Goal: Task Accomplishment & Management: Use online tool/utility

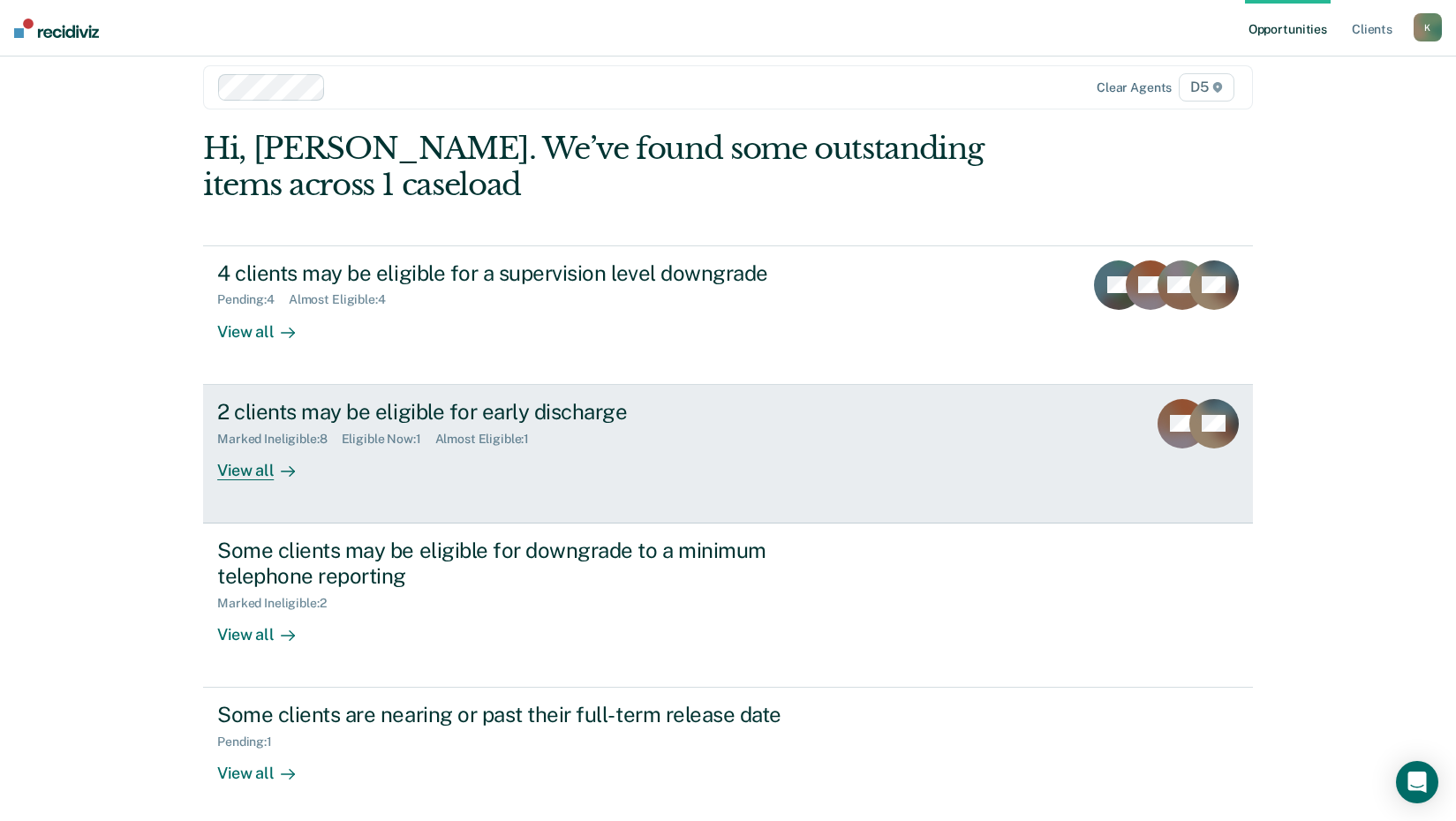
scroll to position [25, 0]
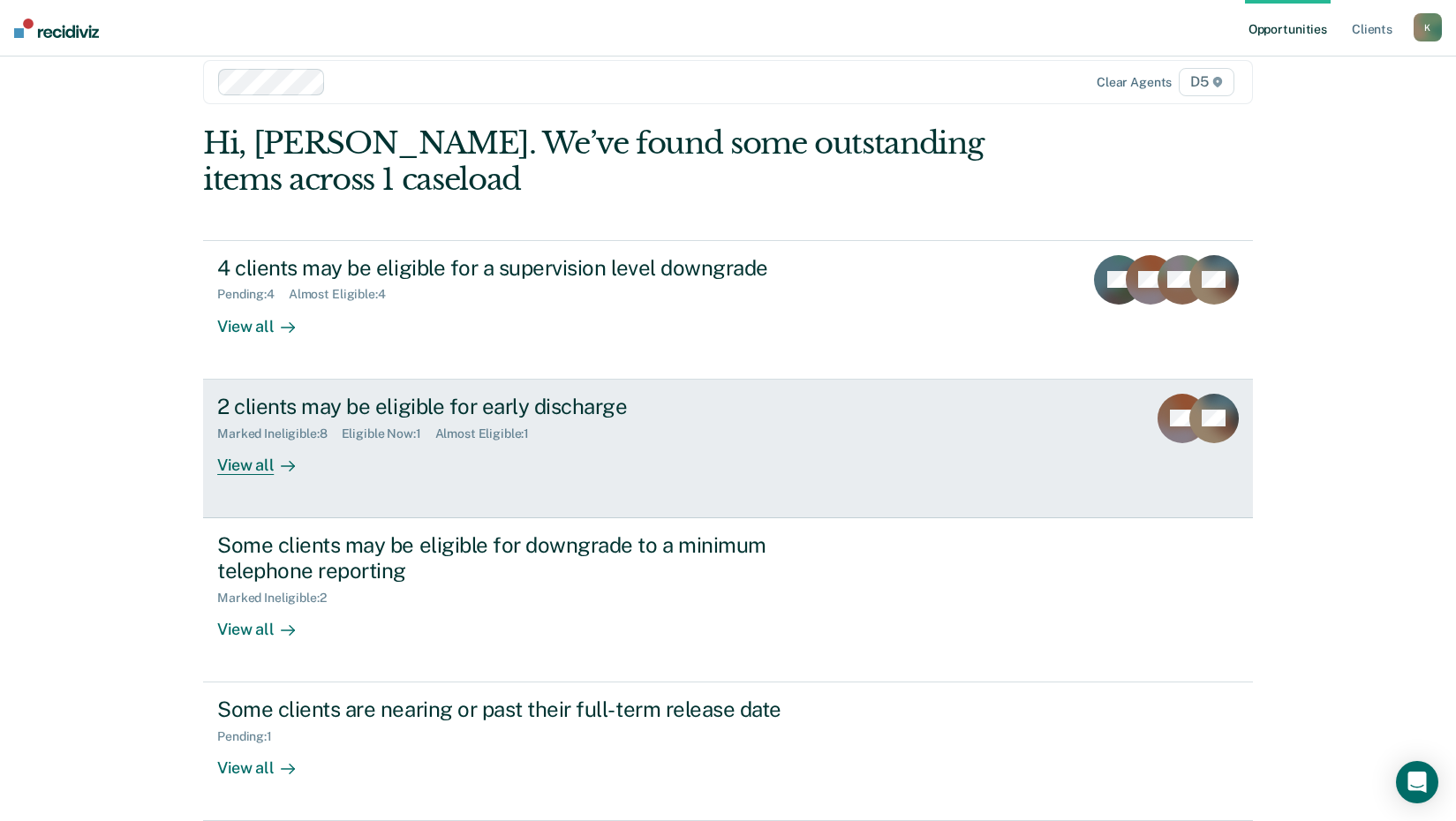
click at [263, 464] on div "View all" at bounding box center [267, 458] width 99 height 34
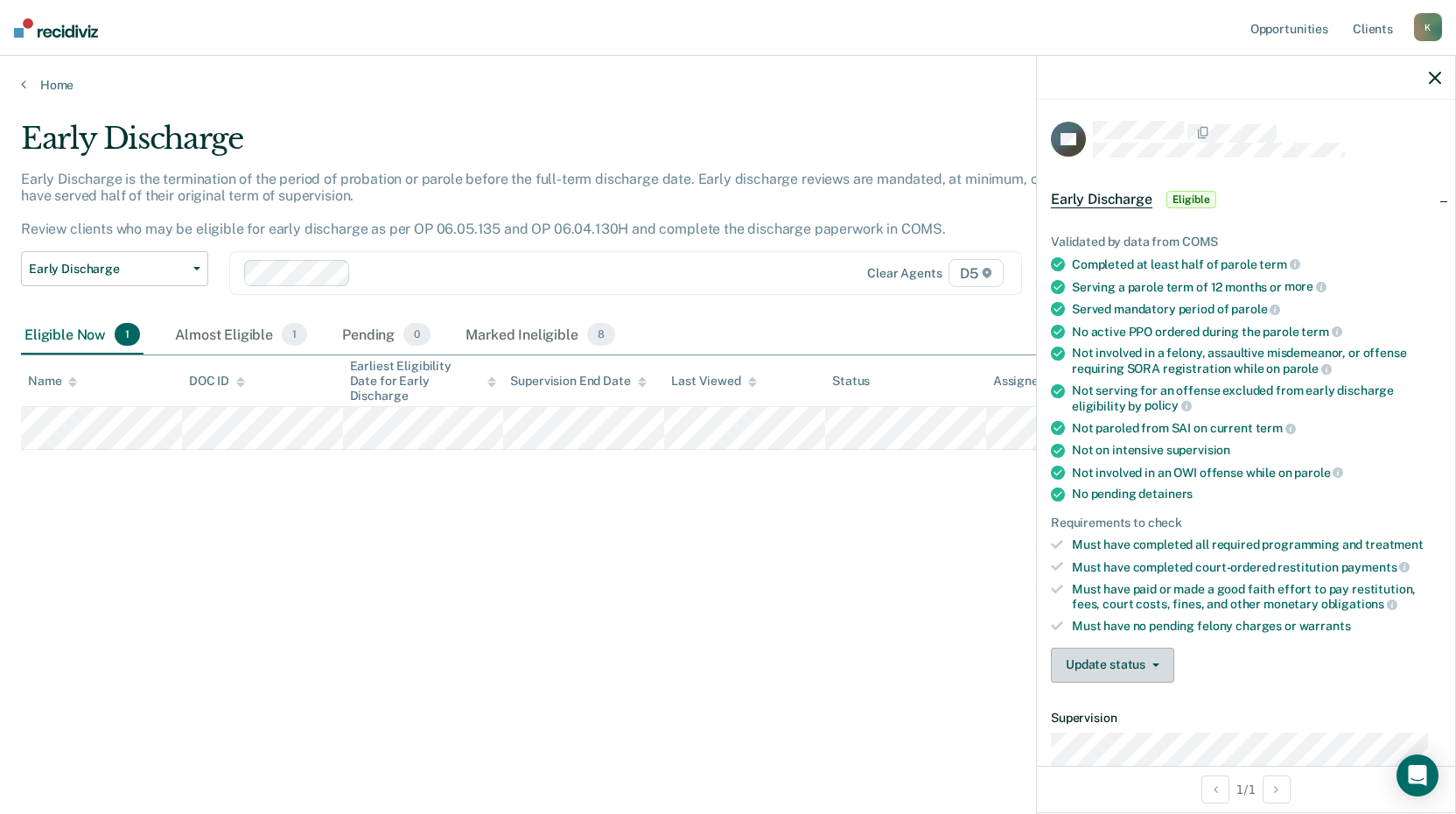
click at [1123, 661] on button "Update status" at bounding box center [1112, 665] width 123 height 35
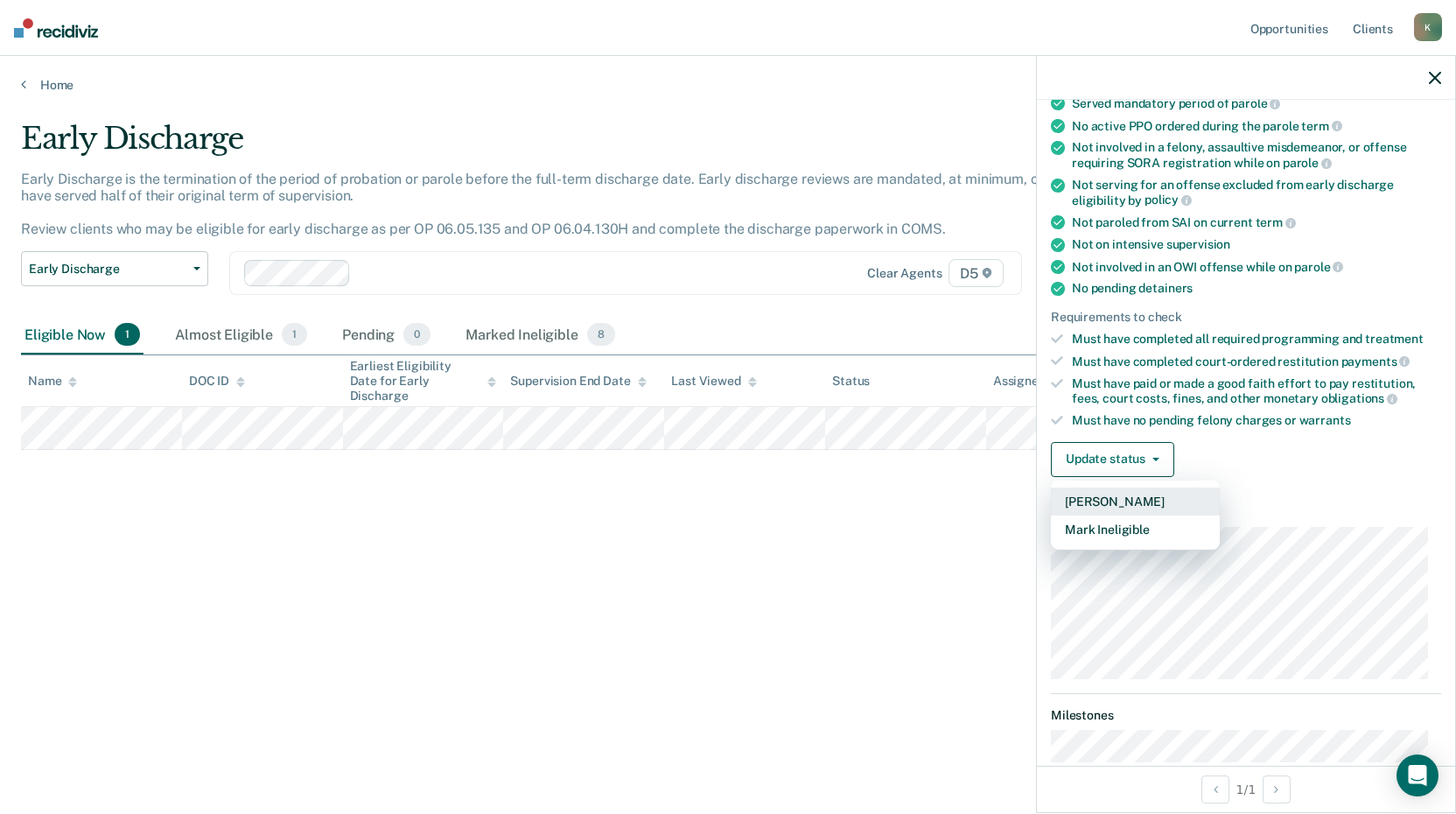
scroll to position [263, 0]
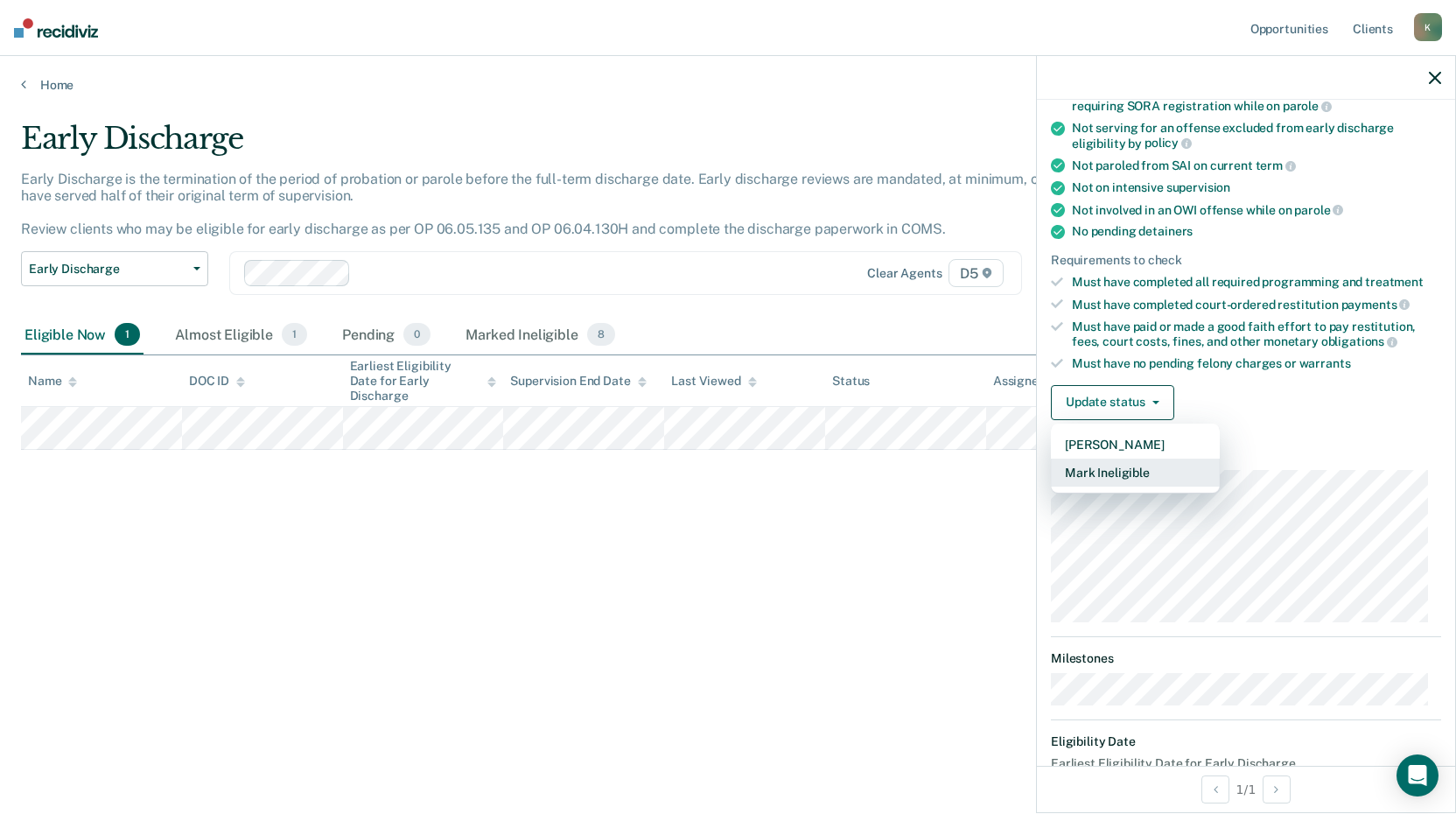
click at [1094, 464] on button "Mark Ineligible" at bounding box center [1135, 473] width 169 height 28
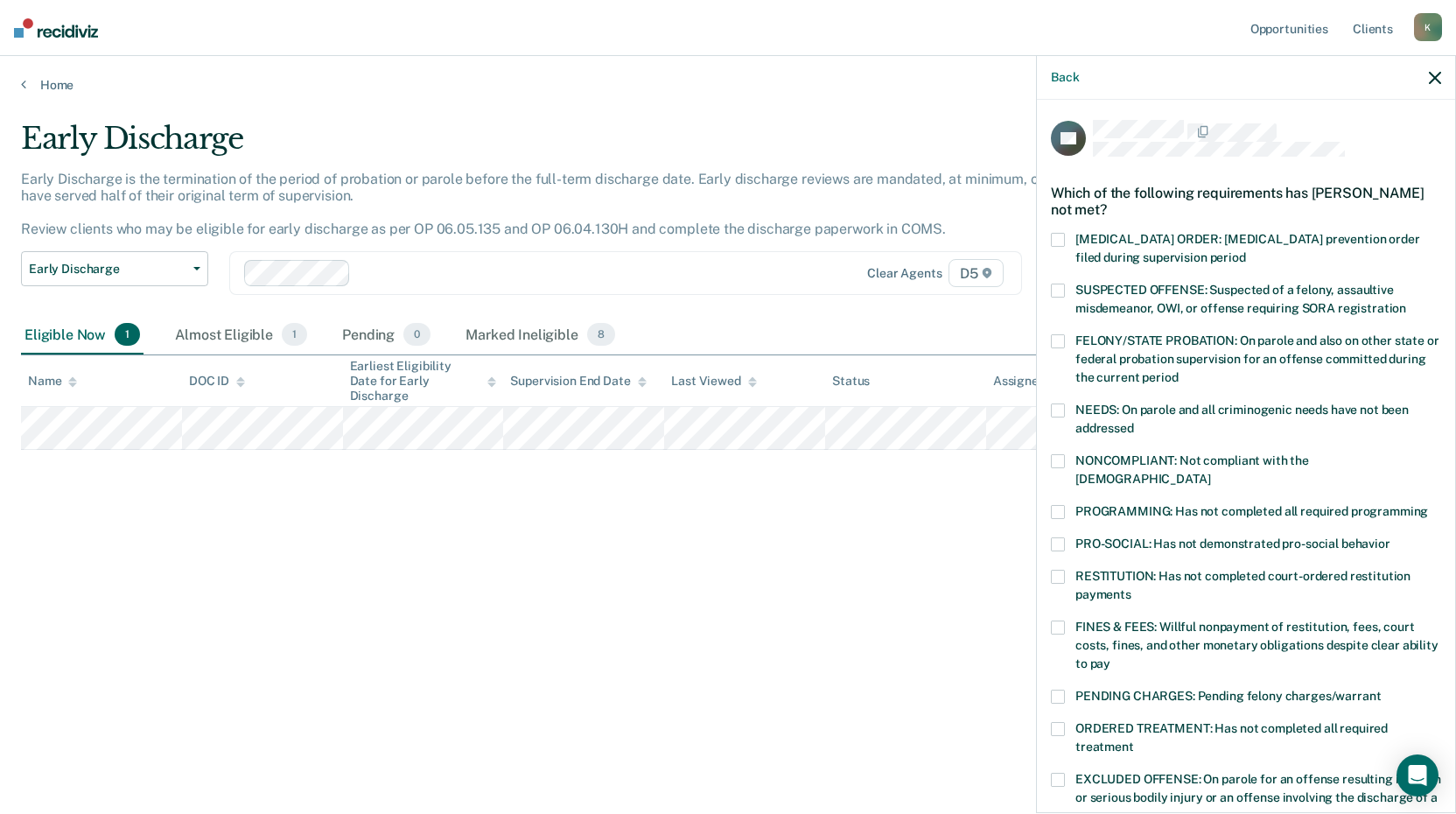
scroll to position [0, 0]
click at [1065, 291] on label "SUSPECTED OFFENSE: Suspected of a felony, assaultive misdemeanor, OWI, or offen…" at bounding box center [1246, 302] width 390 height 37
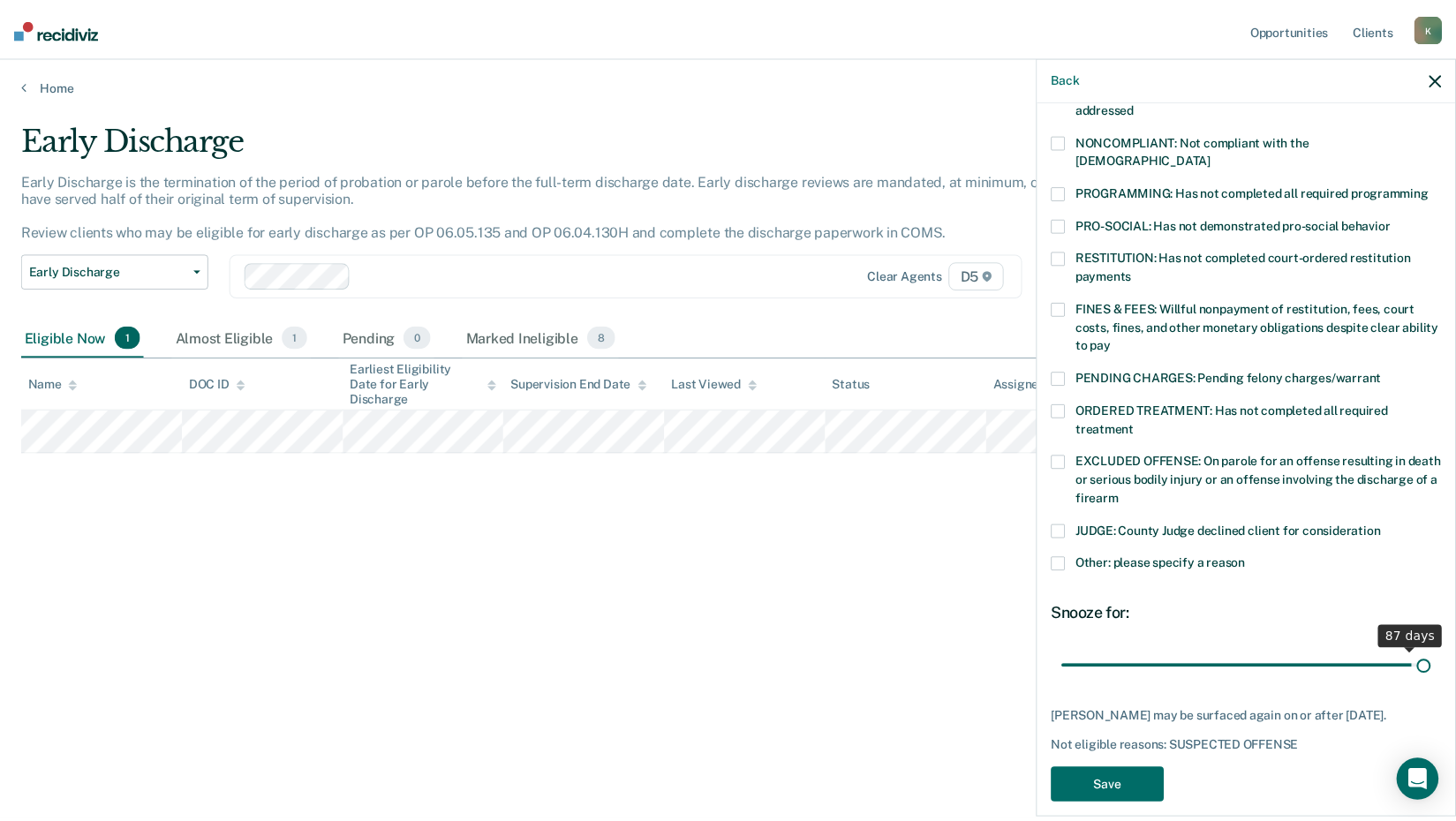
scroll to position [340, 0]
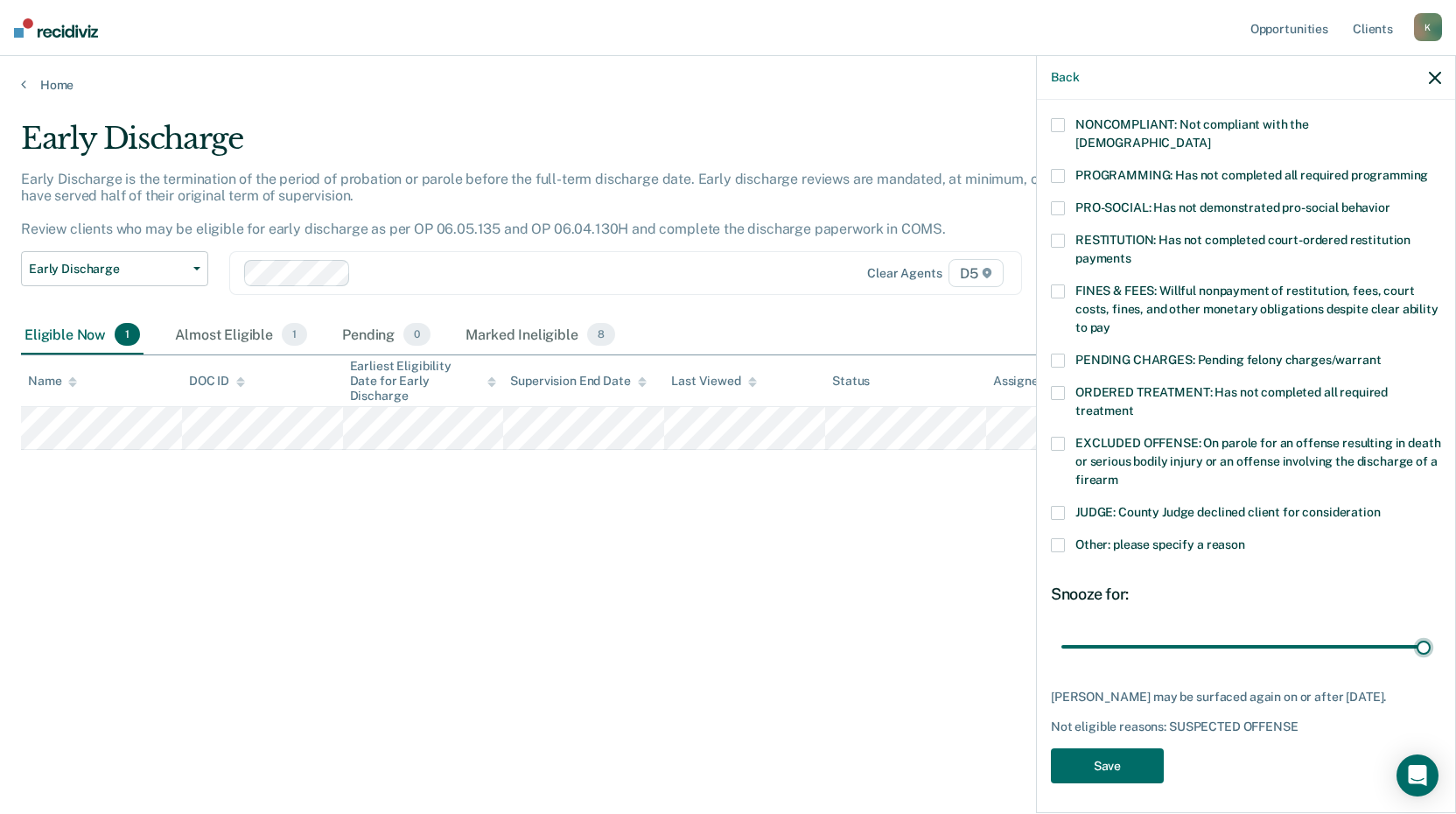
drag, startPoint x: 1180, startPoint y: 629, endPoint x: 1424, endPoint y: 650, distance: 244.9
type input "90"
click at [1424, 646] on input "range" at bounding box center [1246, 646] width 369 height 31
click at [1136, 749] on button "Save" at bounding box center [1108, 767] width 113 height 36
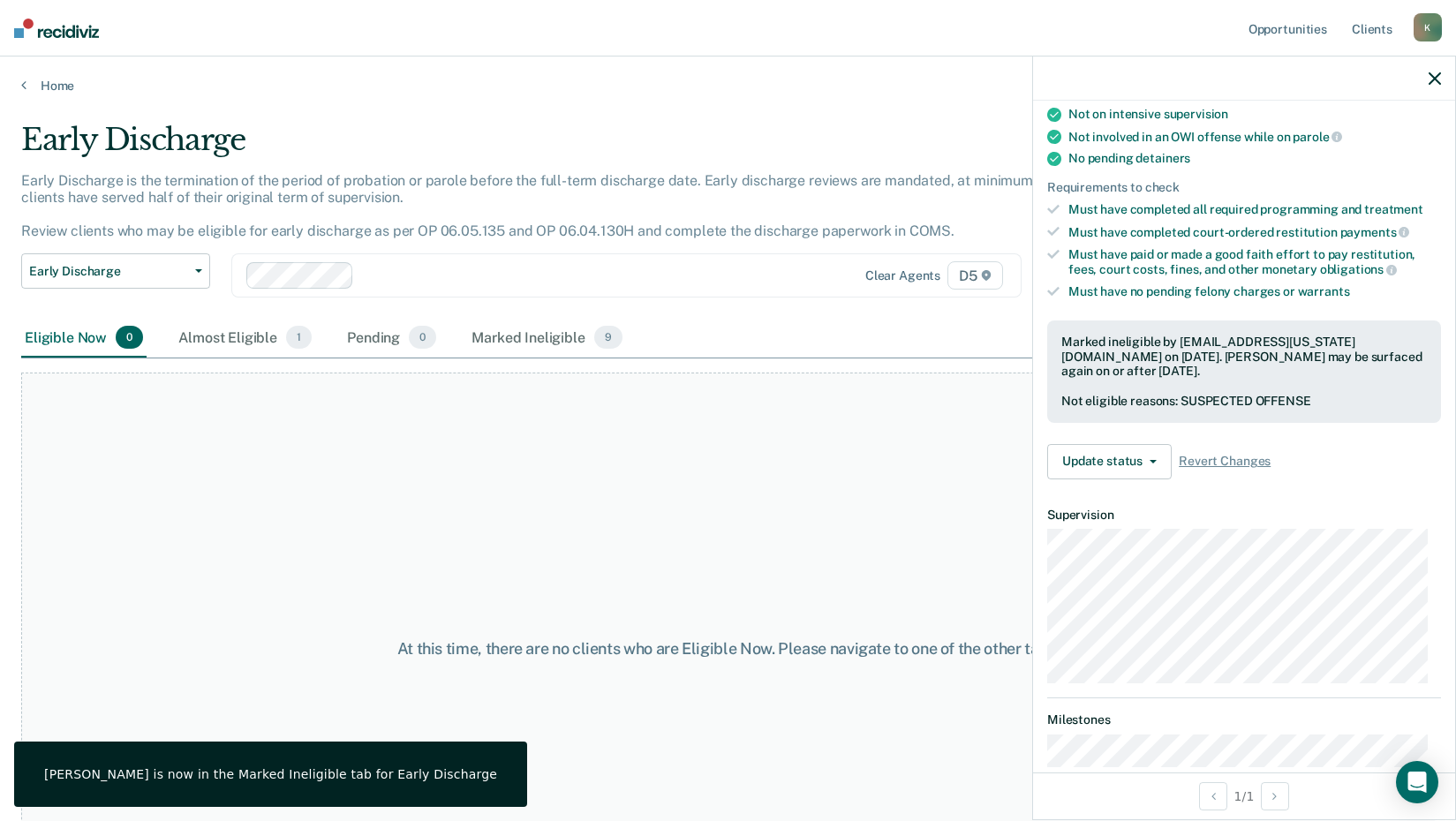
scroll to position [0, 0]
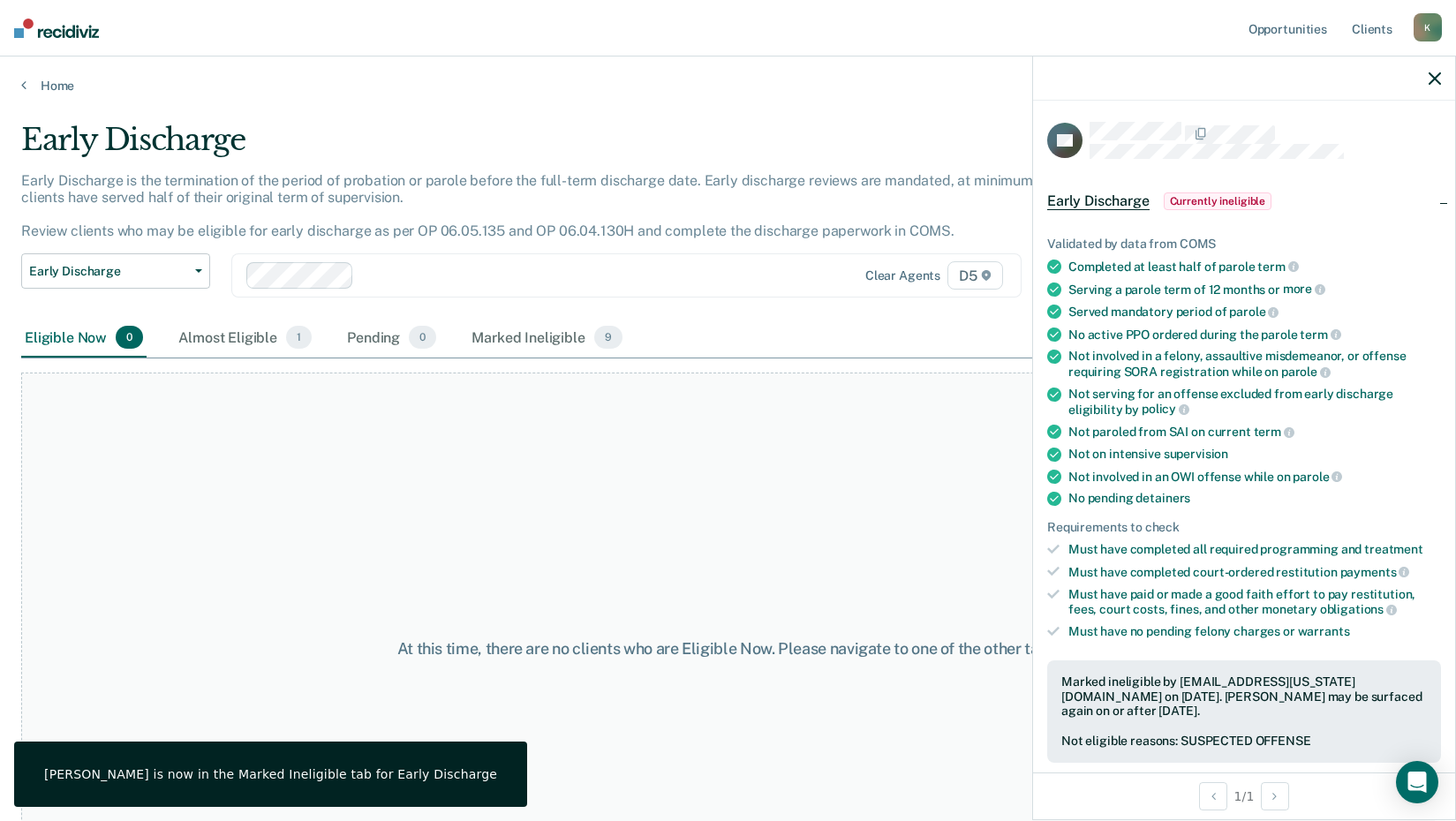
click at [1432, 82] on icon "button" at bounding box center [1435, 78] width 12 height 12
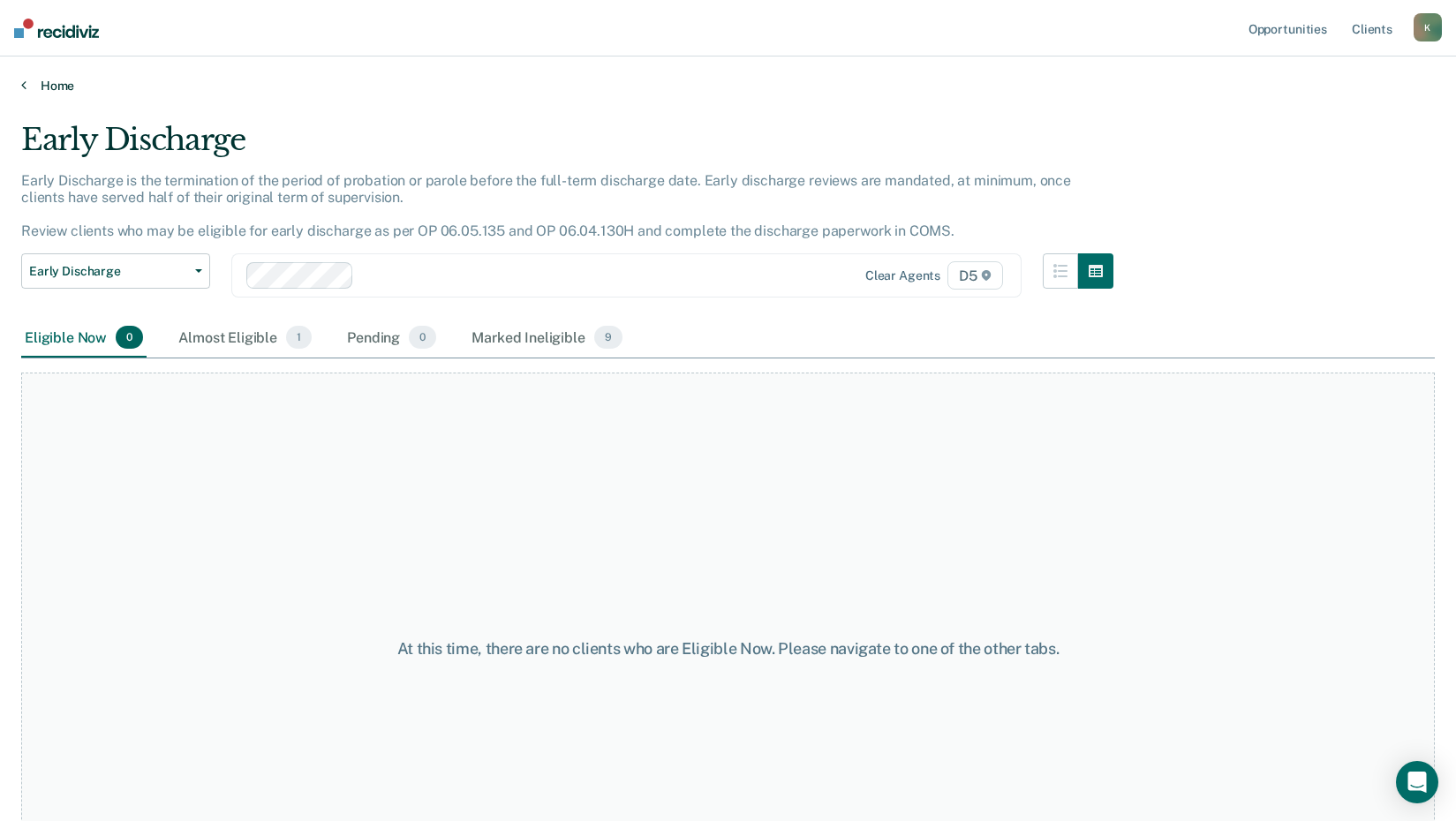
click at [26, 81] on icon at bounding box center [24, 85] width 6 height 14
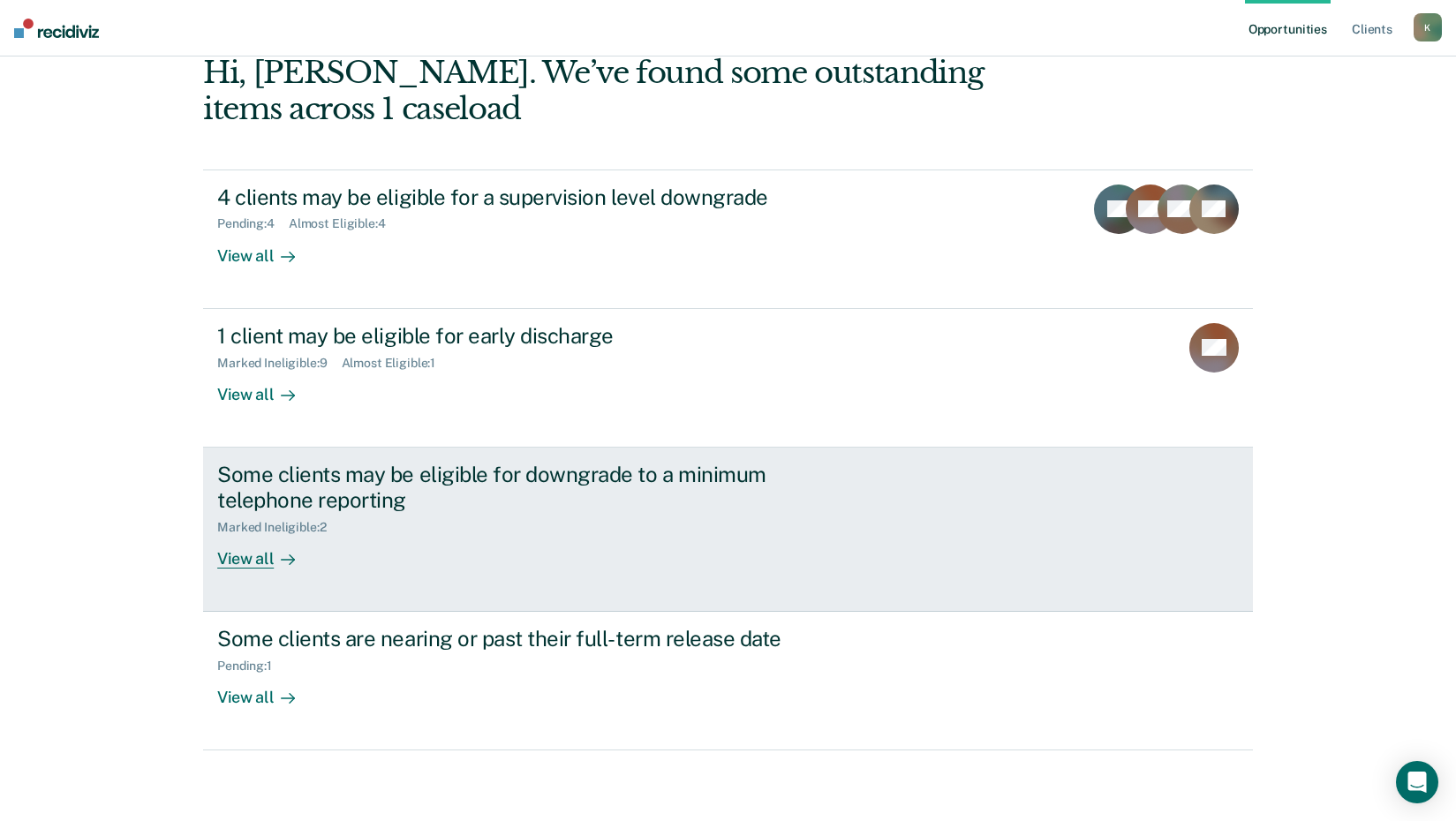
scroll to position [7, 0]
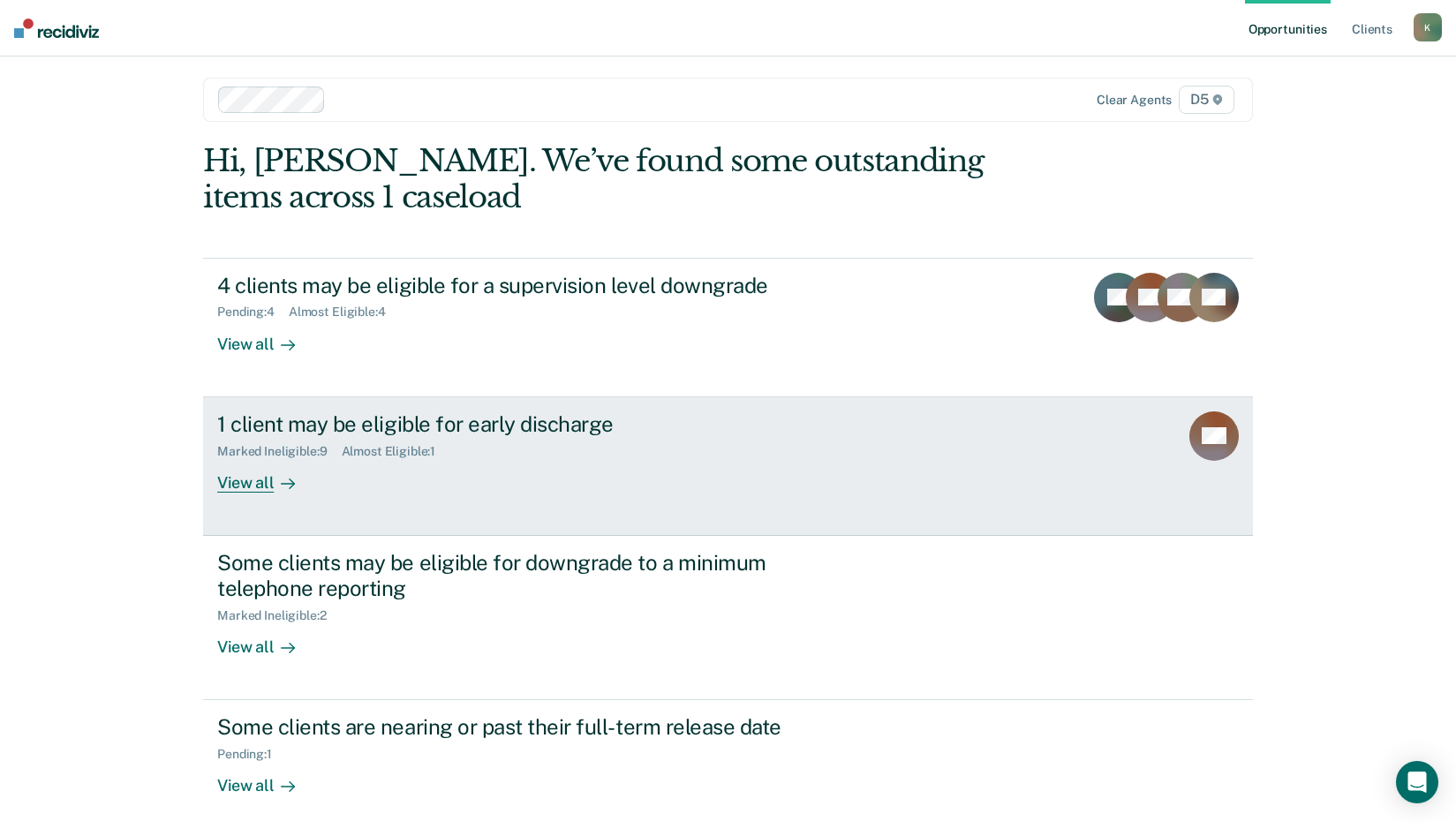
click at [263, 487] on div "View all" at bounding box center [267, 475] width 99 height 34
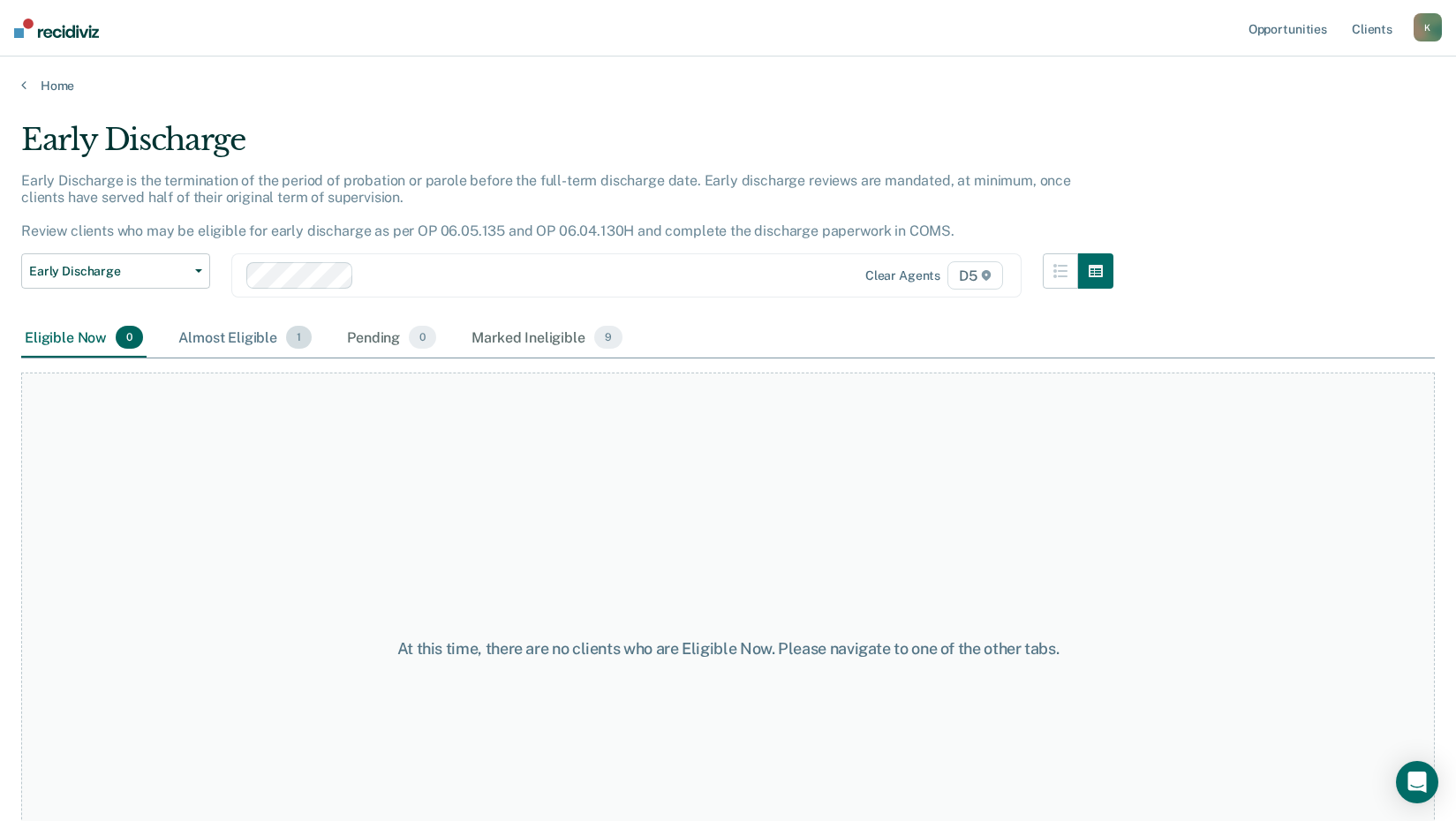
click at [237, 331] on div "Almost Eligible 1" at bounding box center [245, 337] width 141 height 39
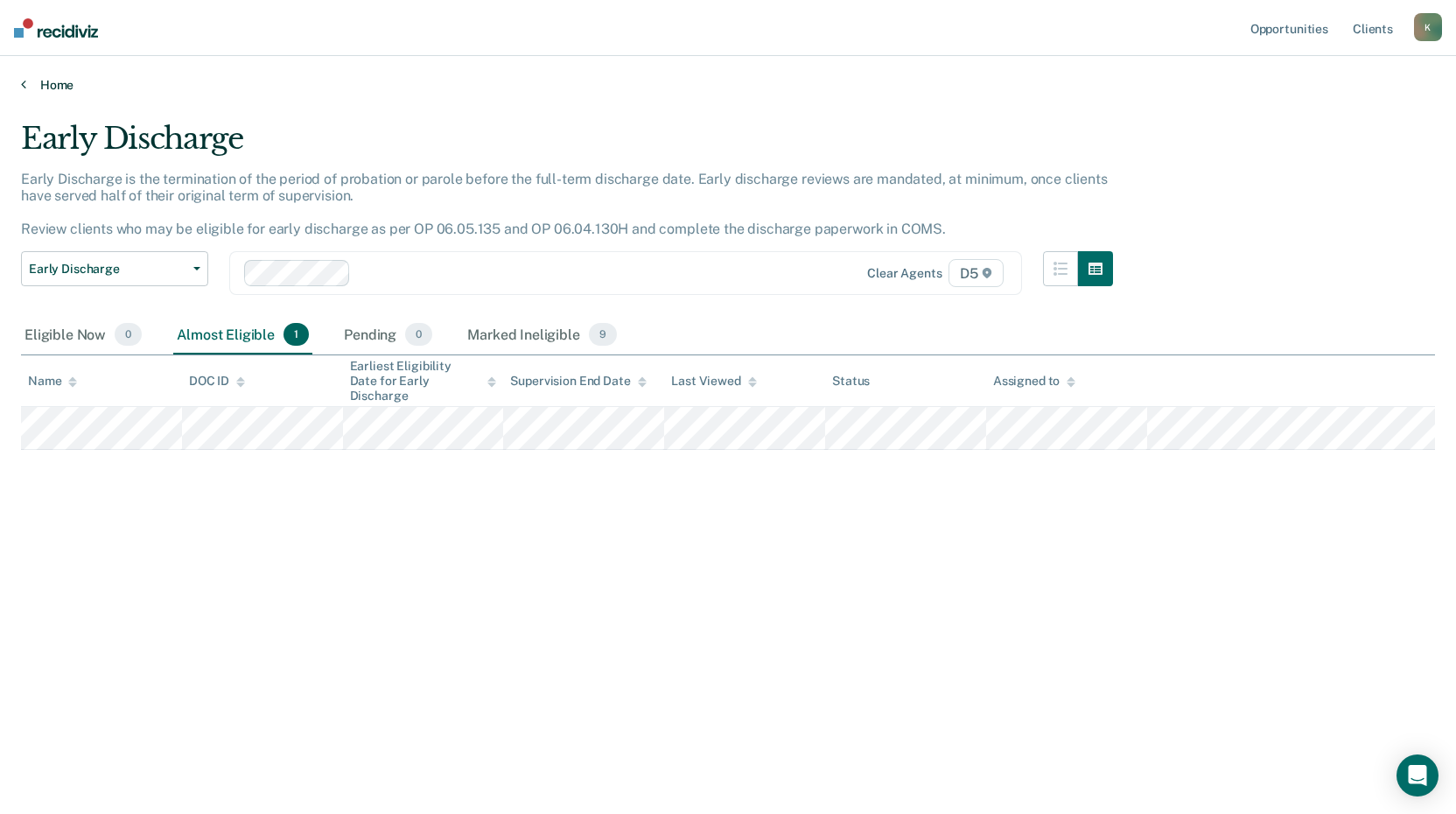
click at [47, 80] on link "Home" at bounding box center [728, 85] width 1415 height 16
